Goal: Task Accomplishment & Management: Manage account settings

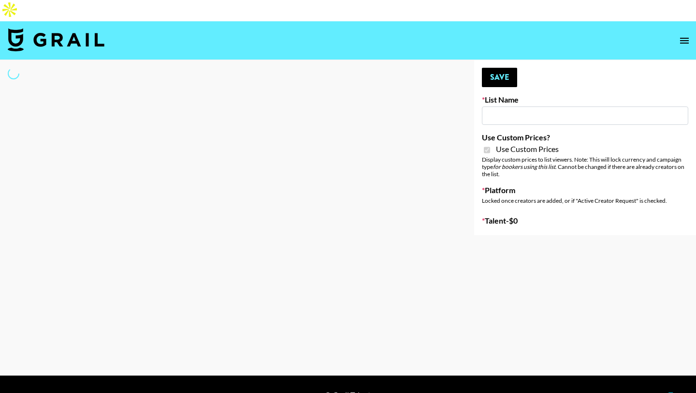
type input "[PERSON_NAME] - Women ([DATE])"
checkbox input "true"
select select "Brand"
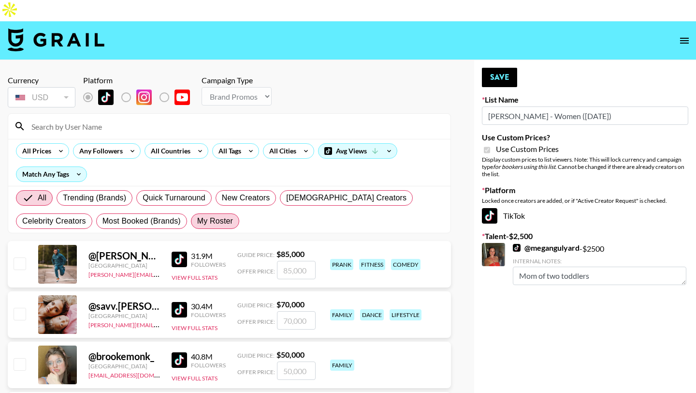
click at [220, 215] on span "My Roster" at bounding box center [215, 221] width 36 height 12
click at [197, 221] on input "My Roster" at bounding box center [197, 221] width 0 height 0
radio input "true"
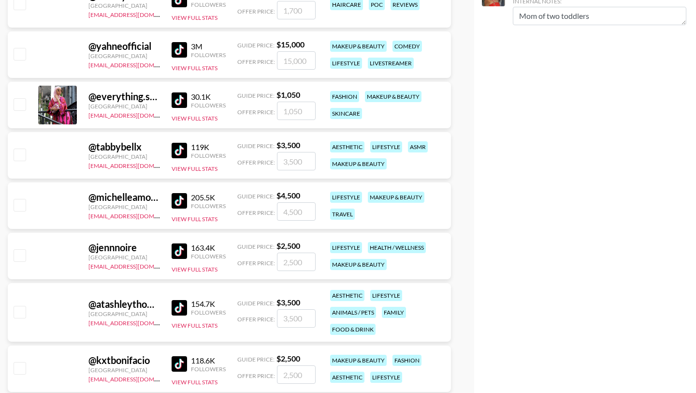
scroll to position [262, 0]
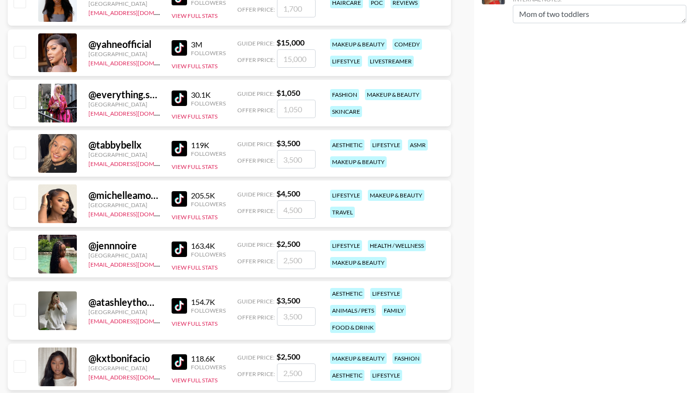
click at [23, 247] on input "checkbox" at bounding box center [20, 253] width 12 height 12
checkbox input "true"
type input "2500"
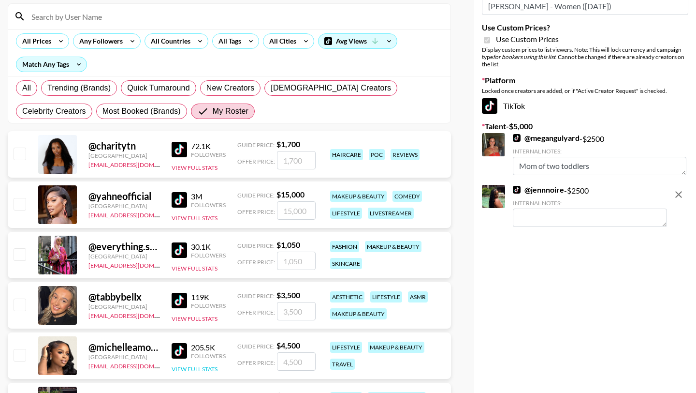
scroll to position [0, 0]
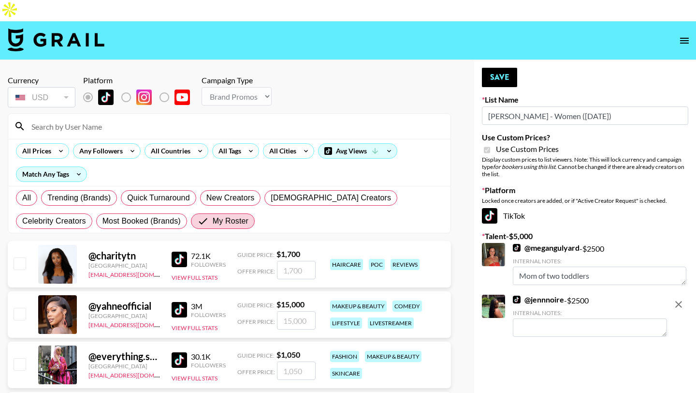
click at [496, 68] on button "Save" at bounding box center [499, 77] width 35 height 19
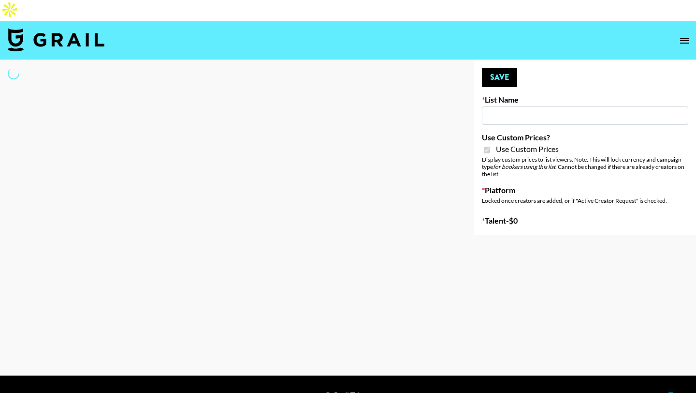
type input "[PERSON_NAME] - Relatable ([DATE])"
checkbox input "true"
select select "Brand"
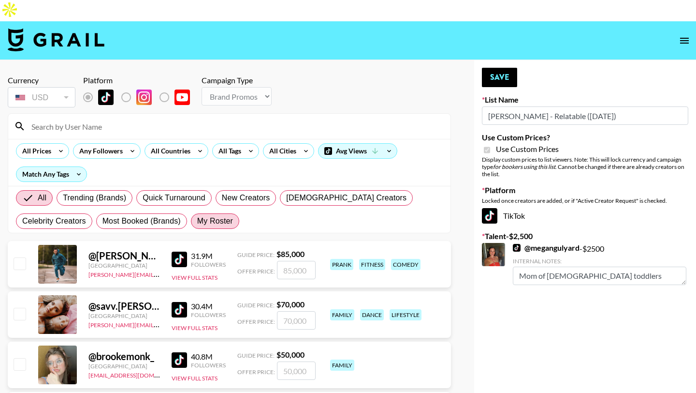
click at [216, 215] on span "My Roster" at bounding box center [215, 221] width 36 height 12
click at [197, 221] on input "My Roster" at bounding box center [197, 221] width 0 height 0
radio input "true"
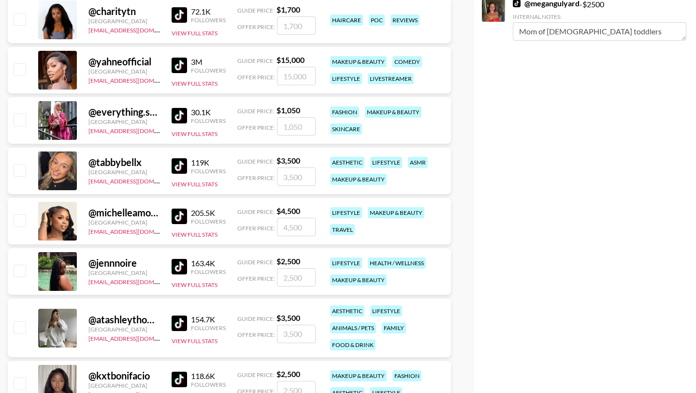
scroll to position [286, 0]
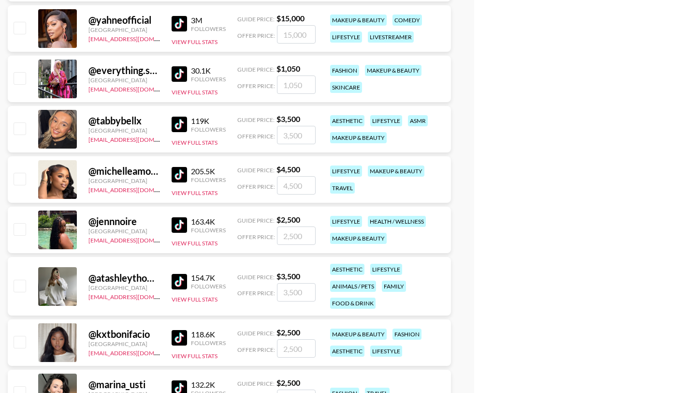
click at [21, 223] on input "checkbox" at bounding box center [20, 229] width 12 height 12
checkbox input "true"
type input "2500"
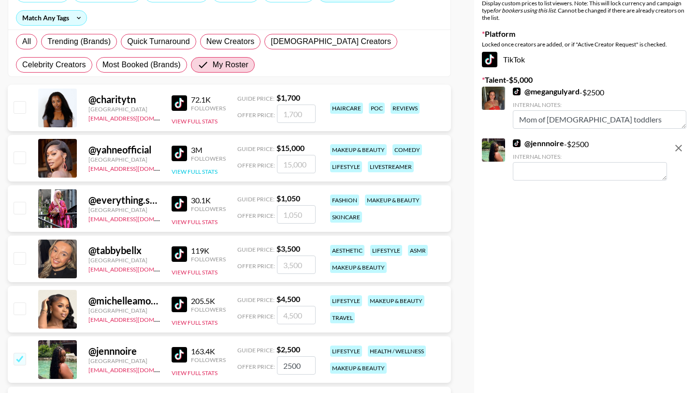
scroll to position [0, 0]
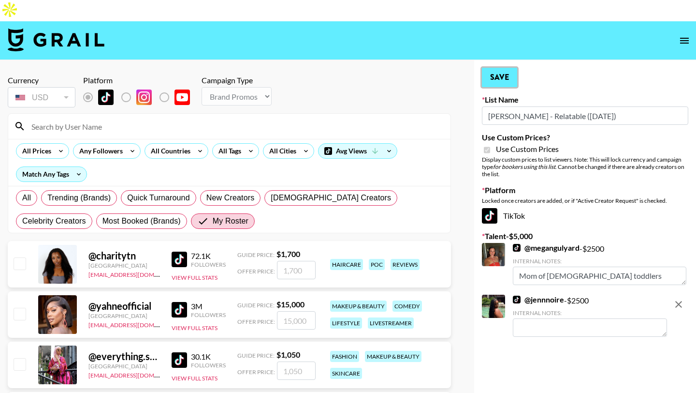
click at [498, 68] on button "Save" at bounding box center [499, 77] width 35 height 19
